Goal: Complete application form

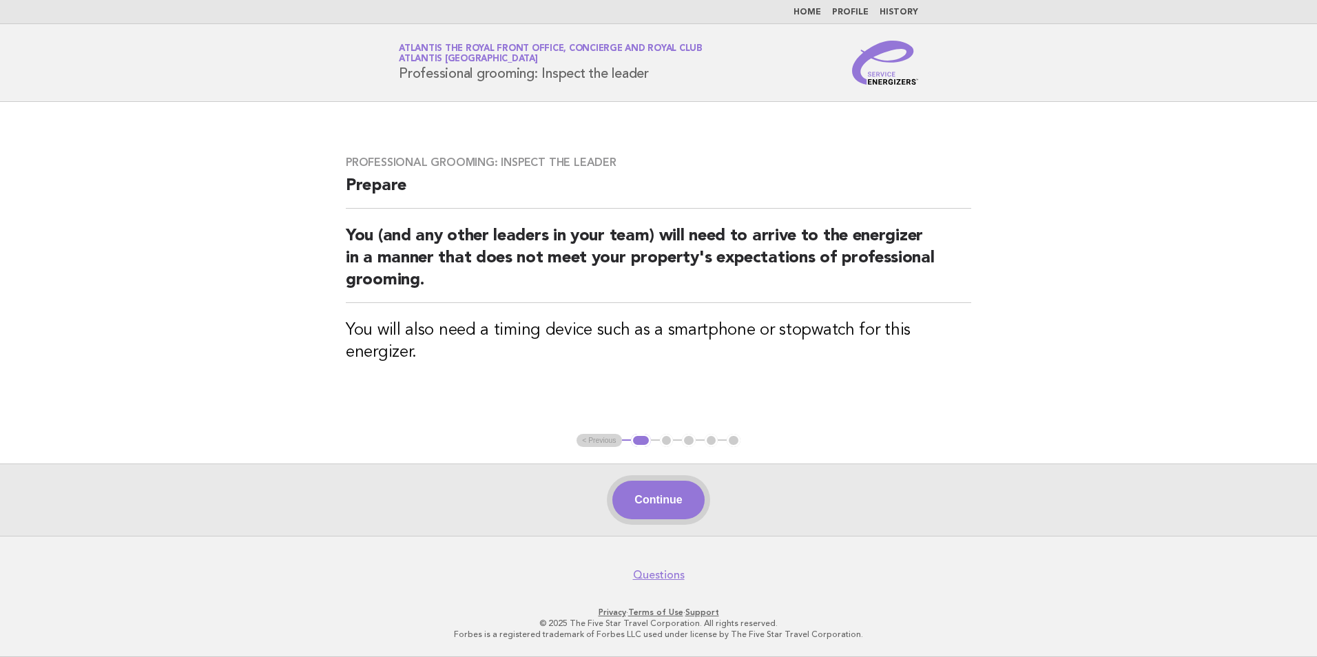
click at [681, 501] on button "Continue" at bounding box center [658, 500] width 92 height 39
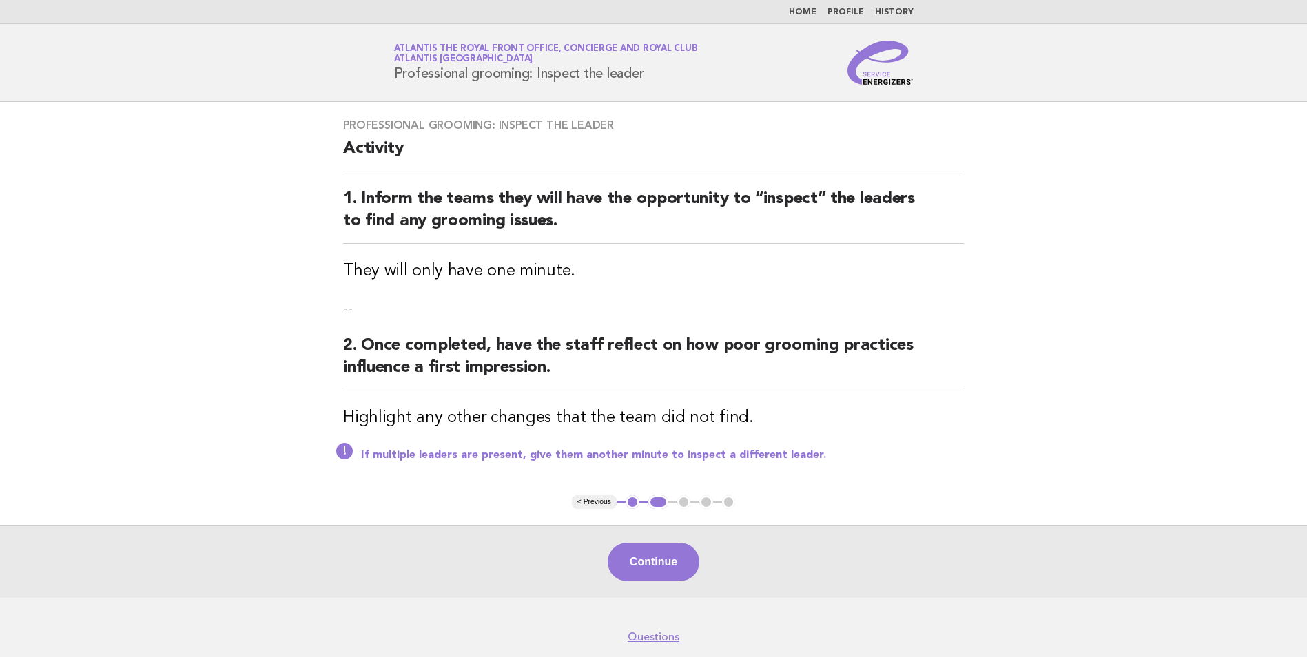
click at [671, 552] on button "Continue" at bounding box center [653, 562] width 92 height 39
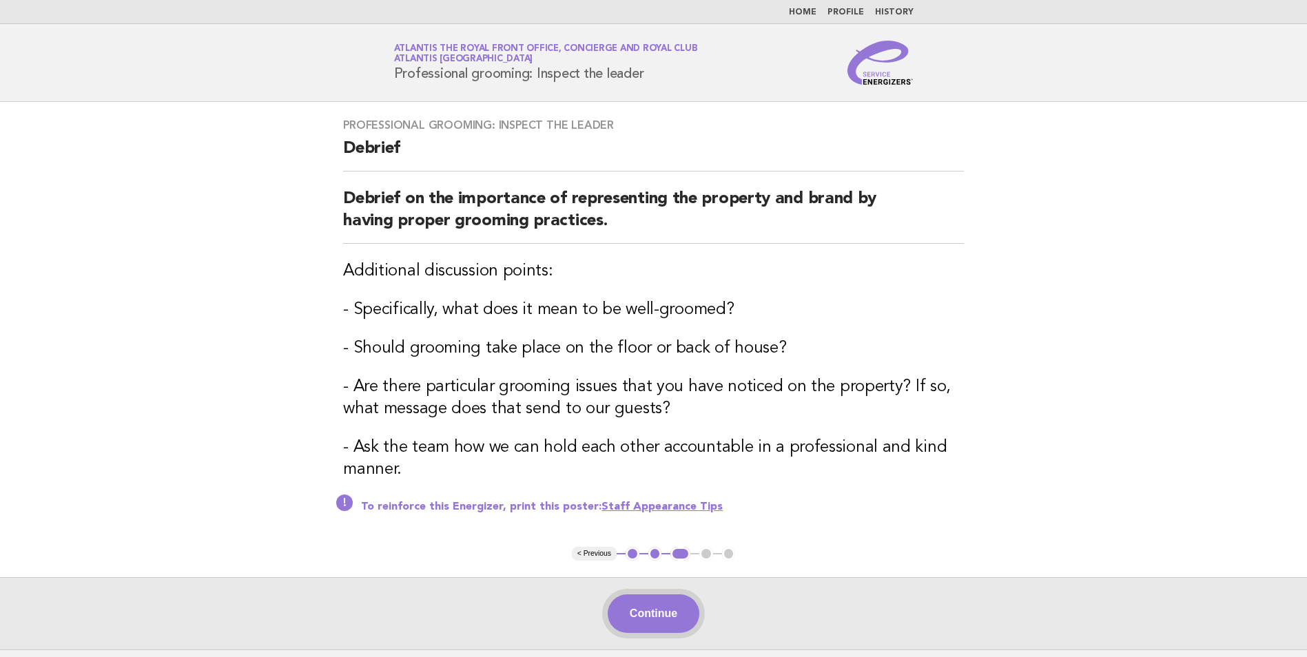
click at [629, 617] on button "Continue" at bounding box center [653, 613] width 92 height 39
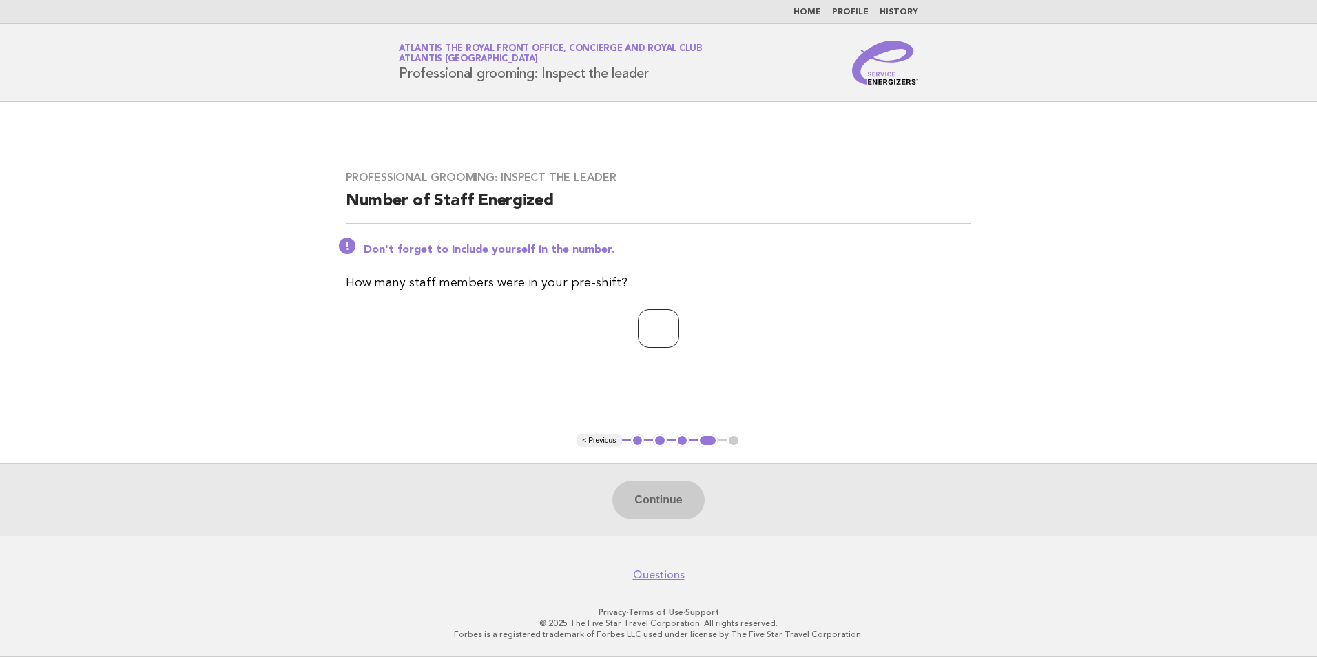
click at [638, 324] on input "number" at bounding box center [658, 328] width 41 height 39
type input "*"
click at [666, 499] on button "Continue" at bounding box center [658, 500] width 92 height 39
